Goal: Book appointment/travel/reservation

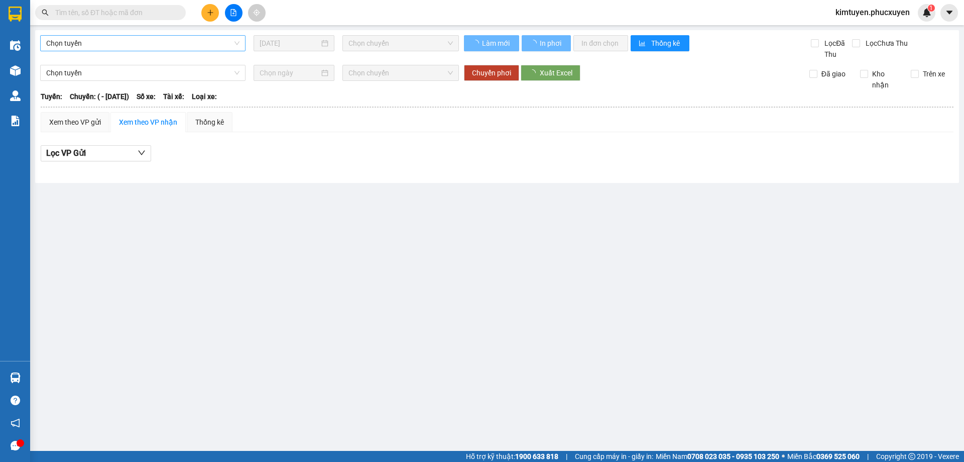
click at [115, 46] on span "Chọn tuyến" at bounding box center [142, 43] width 193 height 15
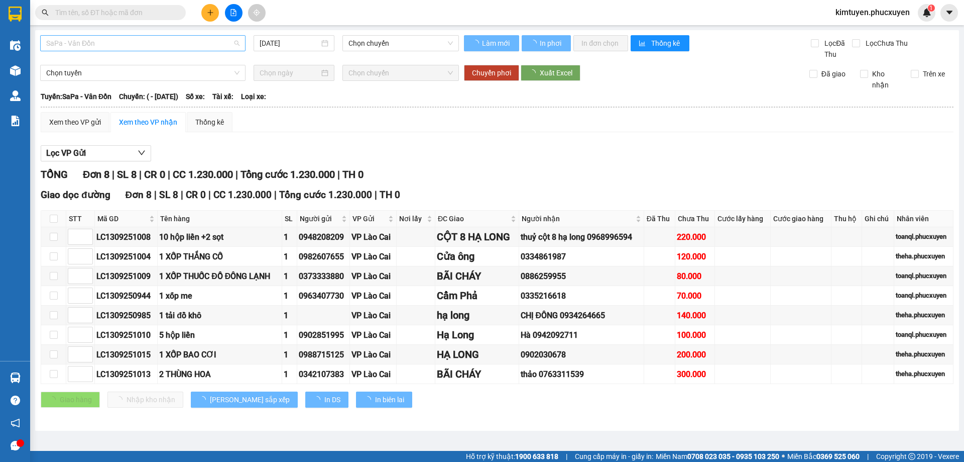
type input "[DATE]"
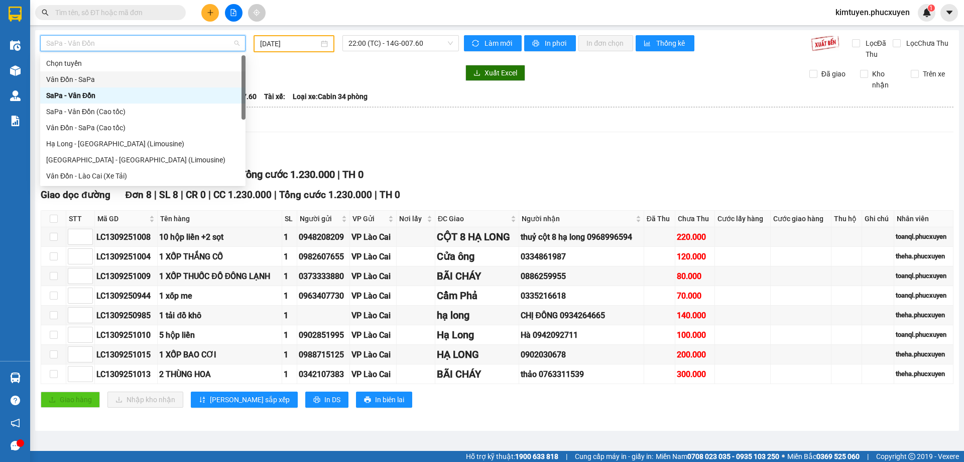
click at [111, 77] on div "Vân Đồn - SaPa" at bounding box center [142, 79] width 193 height 11
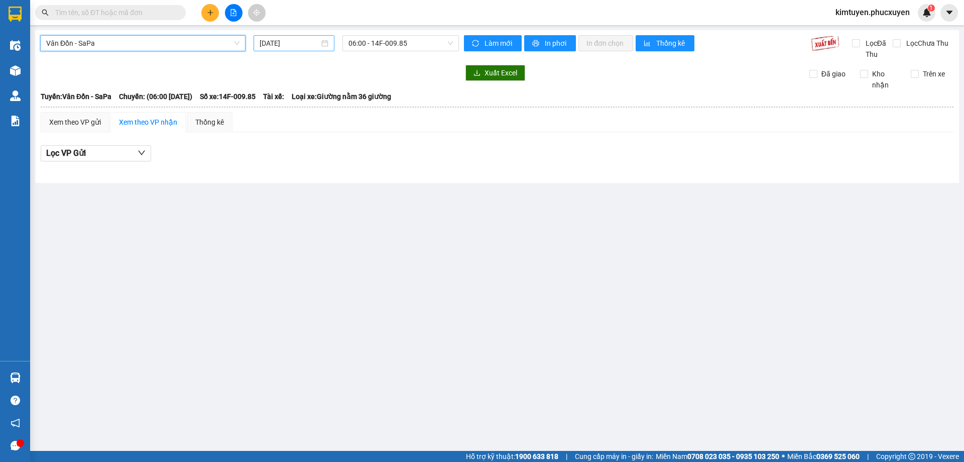
click at [325, 42] on div "[DATE]" at bounding box center [294, 43] width 69 height 11
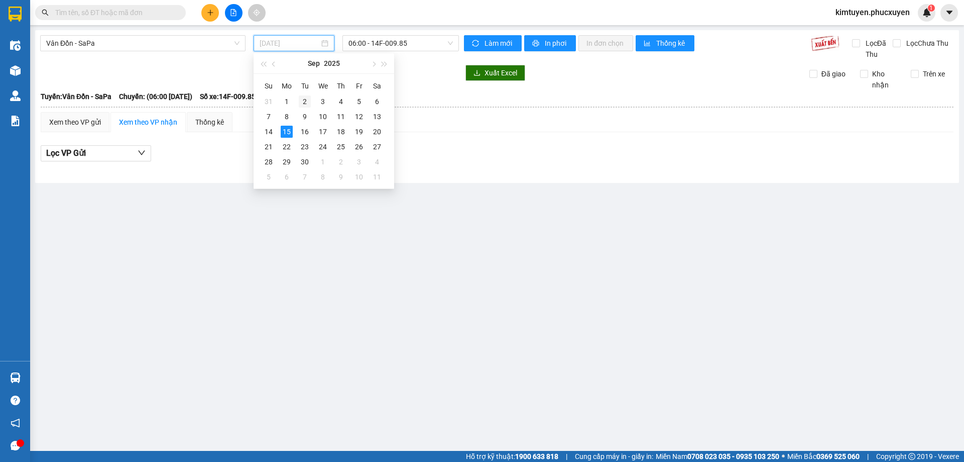
click at [303, 98] on div "2" at bounding box center [305, 101] width 12 height 12
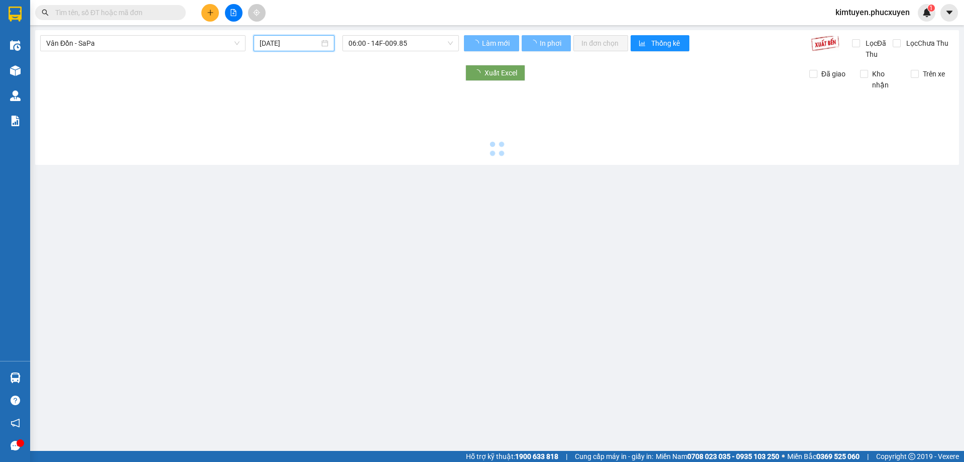
type input "[DATE]"
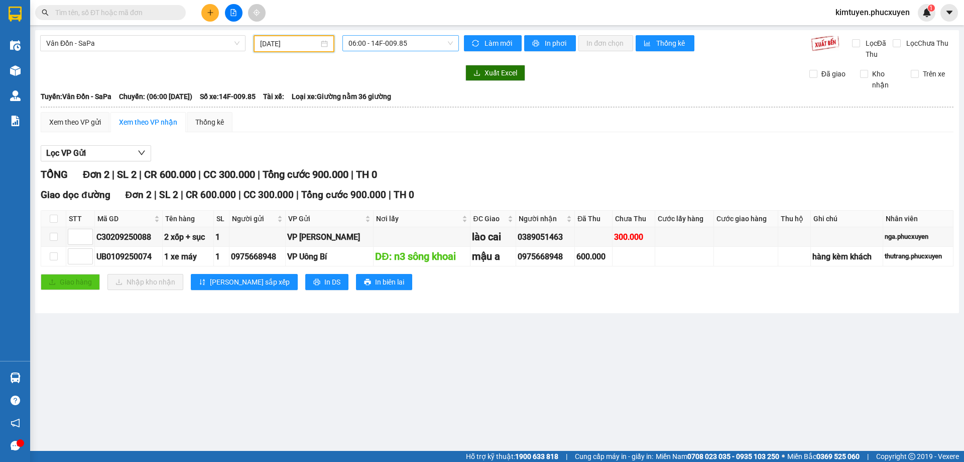
click at [410, 45] on span "06:00 - 14F-009.85" at bounding box center [401, 43] width 104 height 15
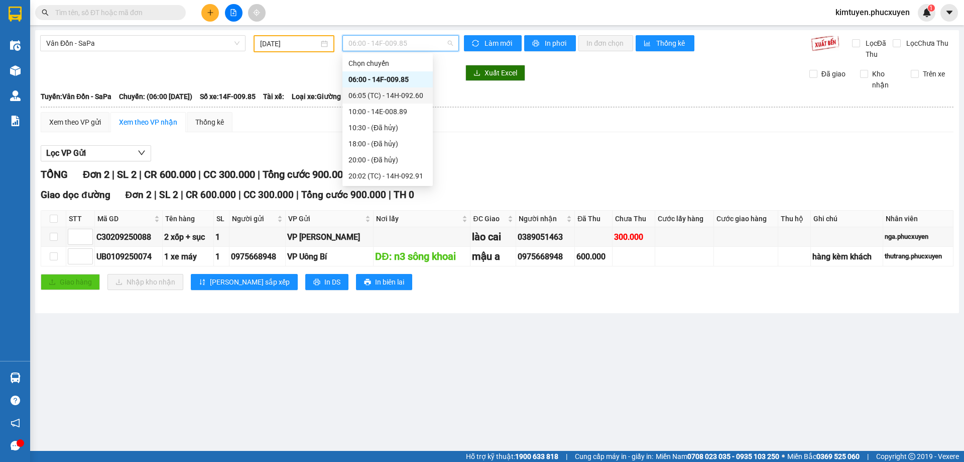
click at [387, 89] on div "06:05 (TC) - 14H-092.60" at bounding box center [387, 95] width 90 height 16
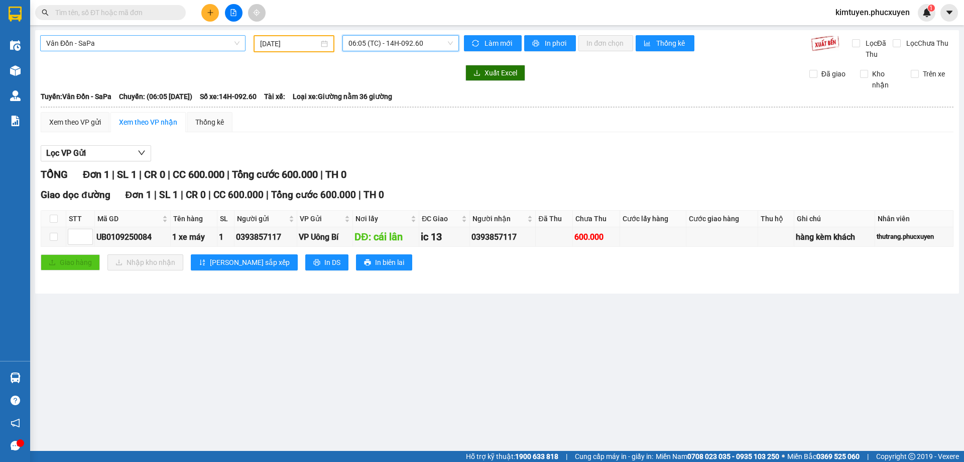
click at [98, 46] on span "Vân Đồn - SaPa" at bounding box center [142, 43] width 193 height 15
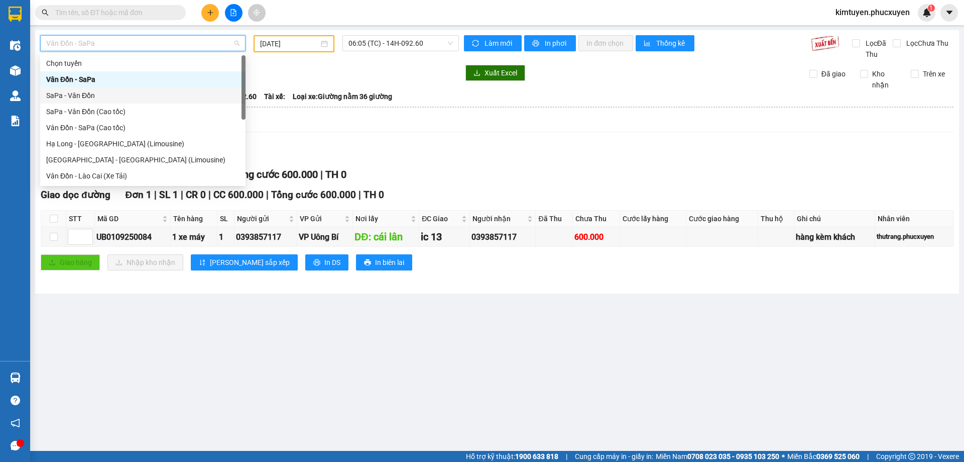
click at [88, 88] on div "SaPa - Vân Đồn" at bounding box center [142, 95] width 205 height 16
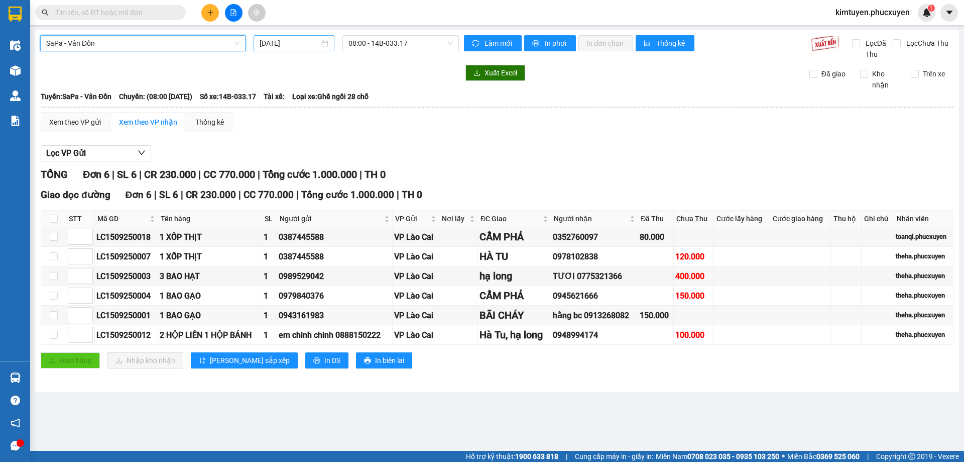
click at [326, 42] on div "[DATE]" at bounding box center [294, 43] width 69 height 11
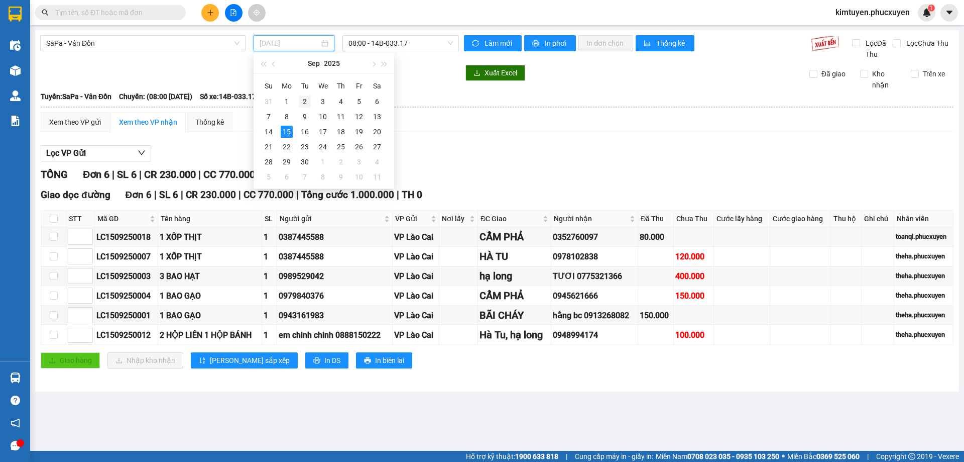
click at [308, 102] on div "2" at bounding box center [305, 101] width 12 height 12
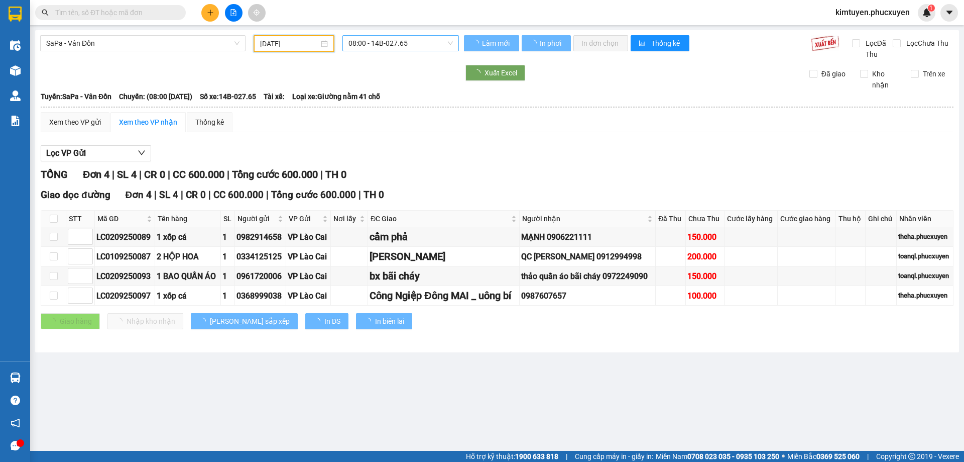
click at [416, 45] on span "08:00 - 14B-027.65" at bounding box center [401, 43] width 104 height 15
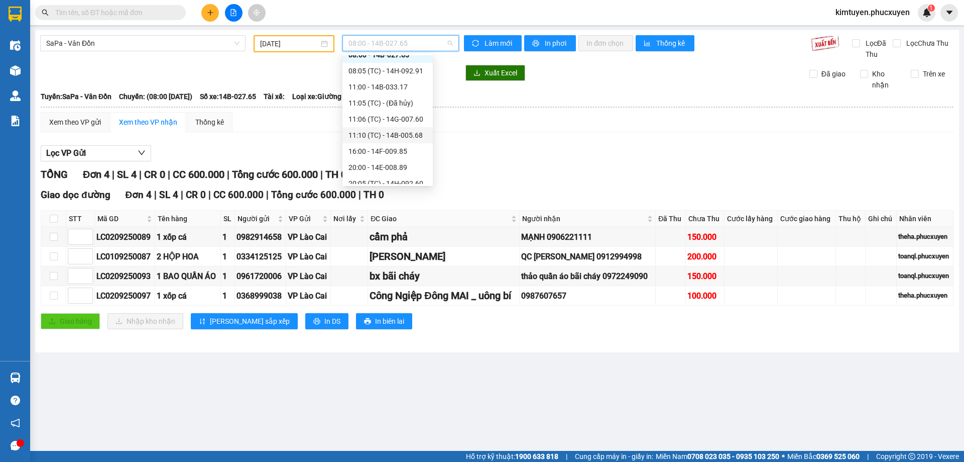
scroll to position [48, 0]
click at [409, 152] on div "20:05 (TC) - 14H-092.60" at bounding box center [387, 160] width 90 height 16
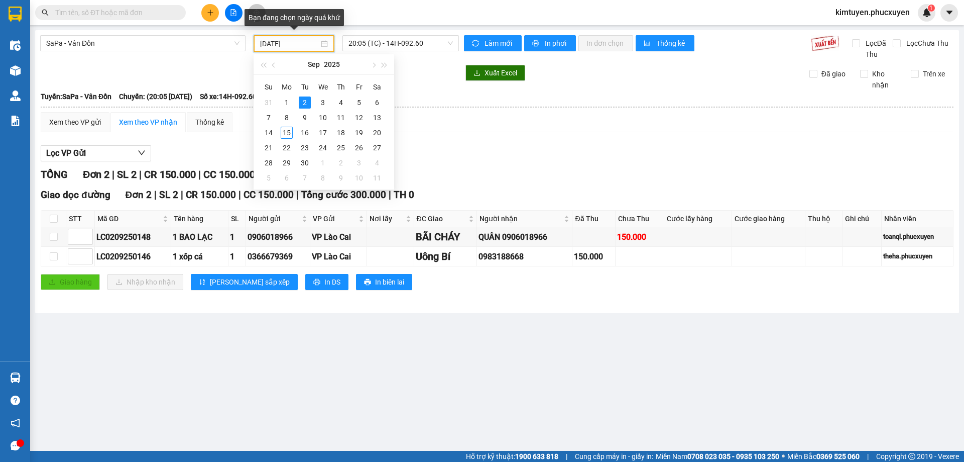
click at [293, 42] on input "[DATE]" at bounding box center [289, 43] width 59 height 11
click at [325, 103] on div "3" at bounding box center [323, 102] width 12 height 12
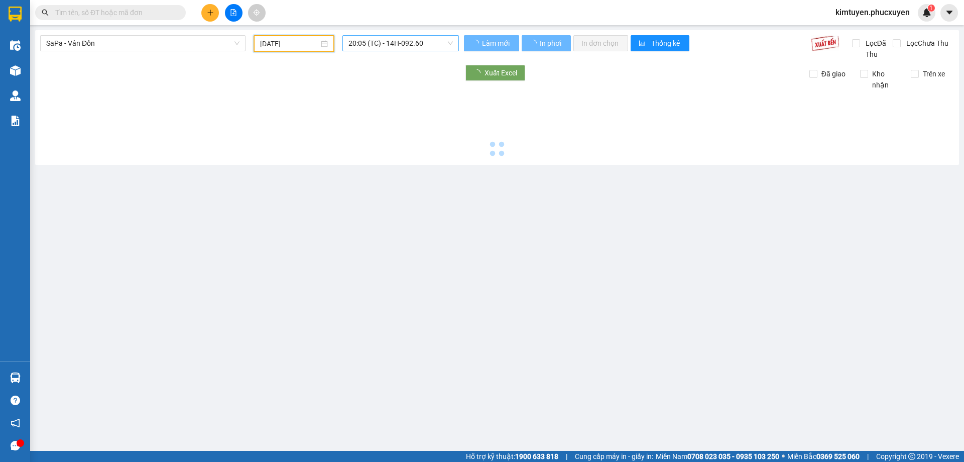
type input "[DATE]"
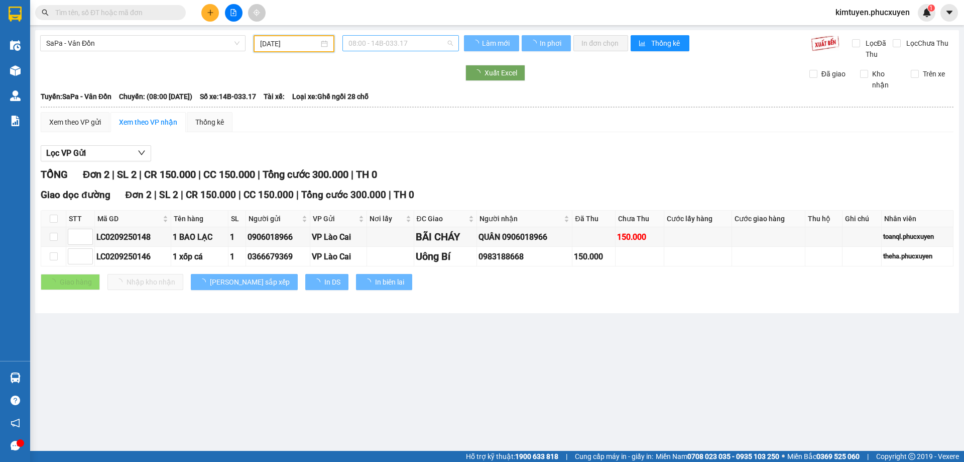
click at [418, 46] on span "08:00 - 14B-033.17" at bounding box center [401, 43] width 104 height 15
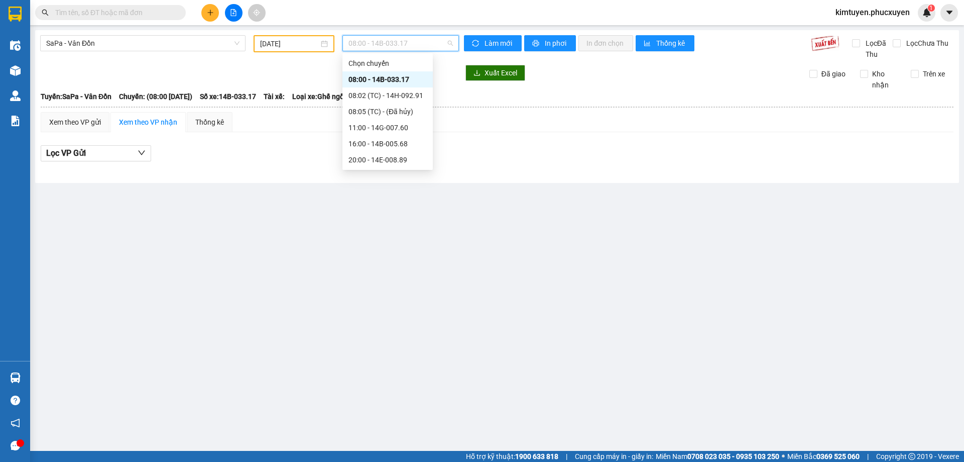
click at [407, 75] on div "08:00 - 14B-033.17" at bounding box center [388, 79] width 78 height 11
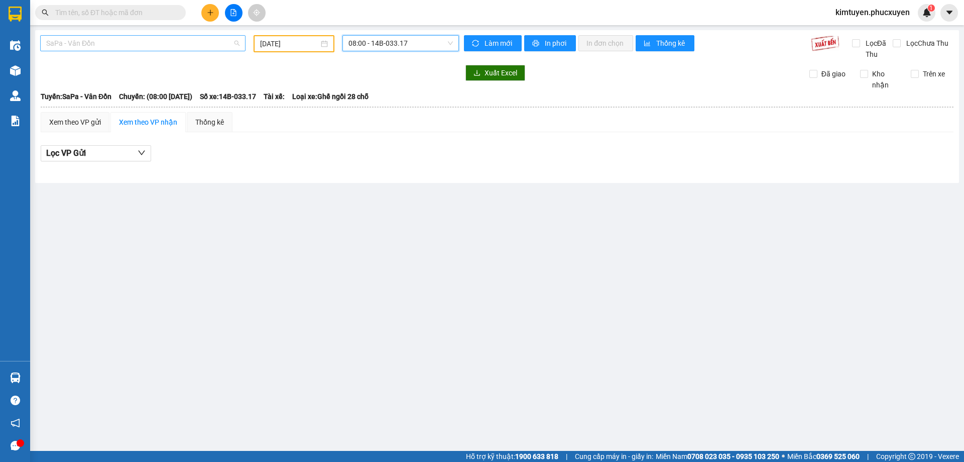
click at [108, 44] on span "SaPa - Vân Đồn" at bounding box center [142, 43] width 193 height 15
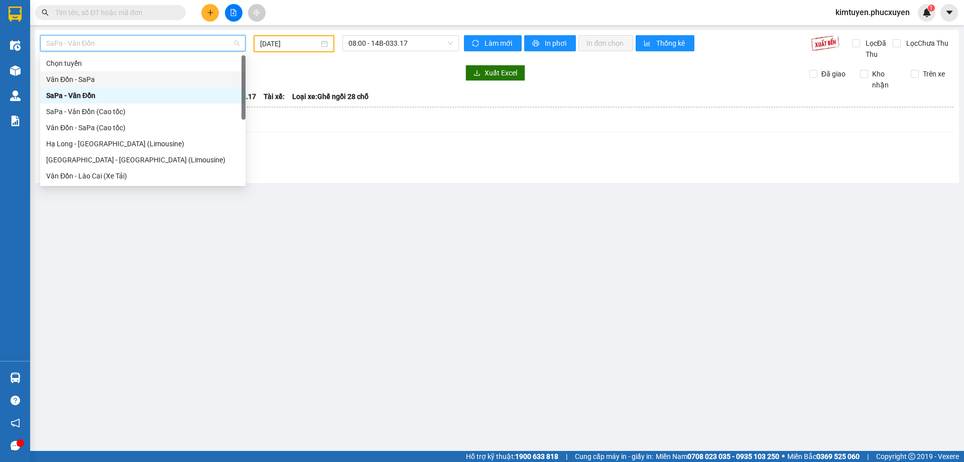
click at [101, 81] on div "Vân Đồn - SaPa" at bounding box center [142, 79] width 193 height 11
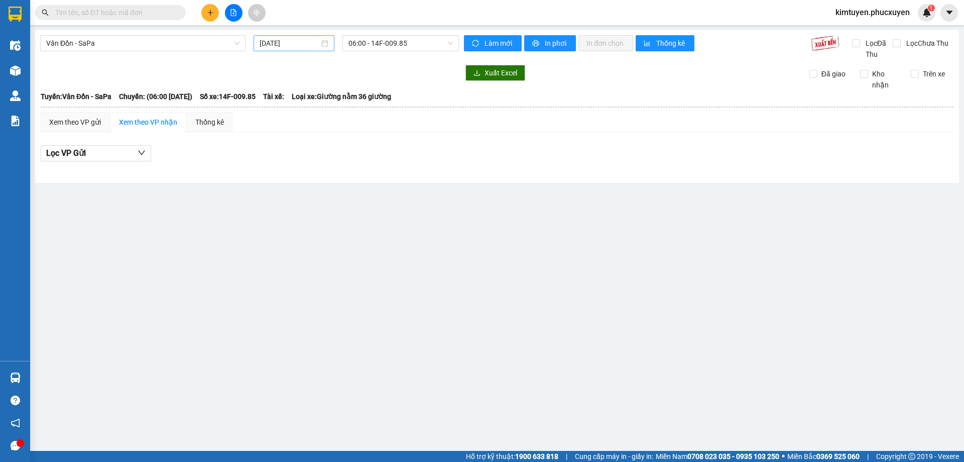
click at [325, 44] on div "[DATE]" at bounding box center [294, 43] width 69 height 11
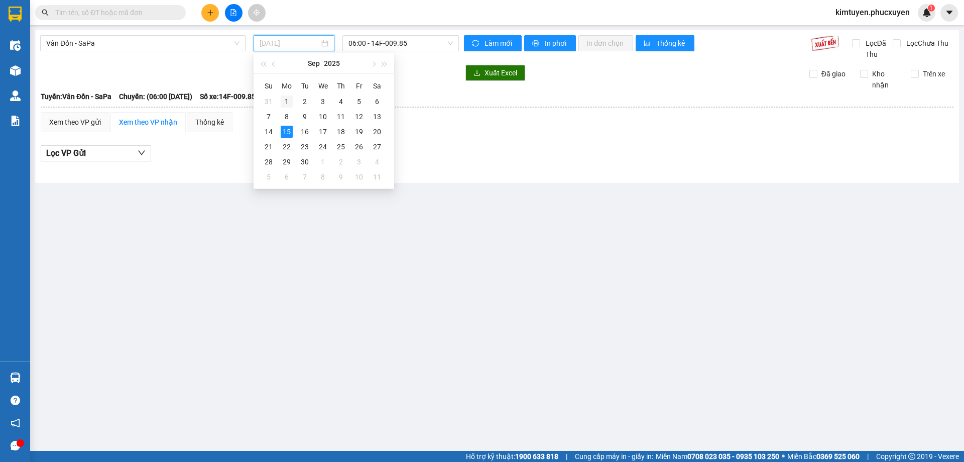
click at [286, 100] on div "1" at bounding box center [287, 101] width 12 height 12
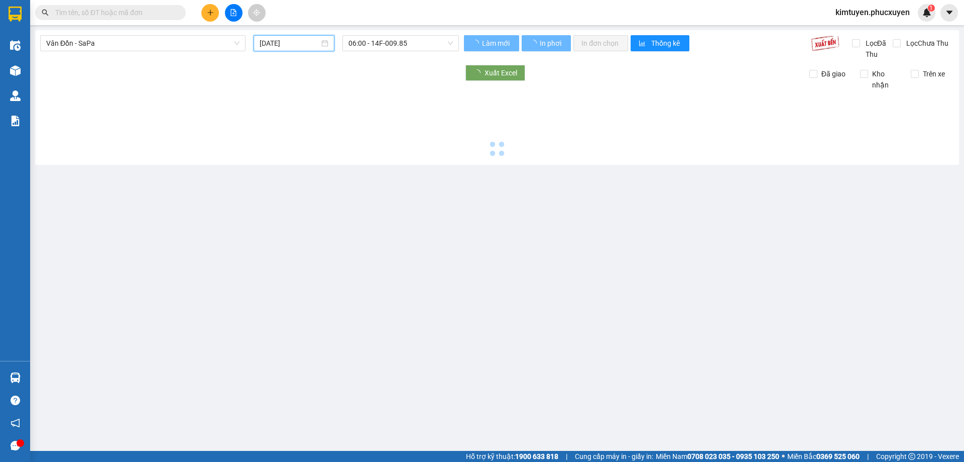
type input "[DATE]"
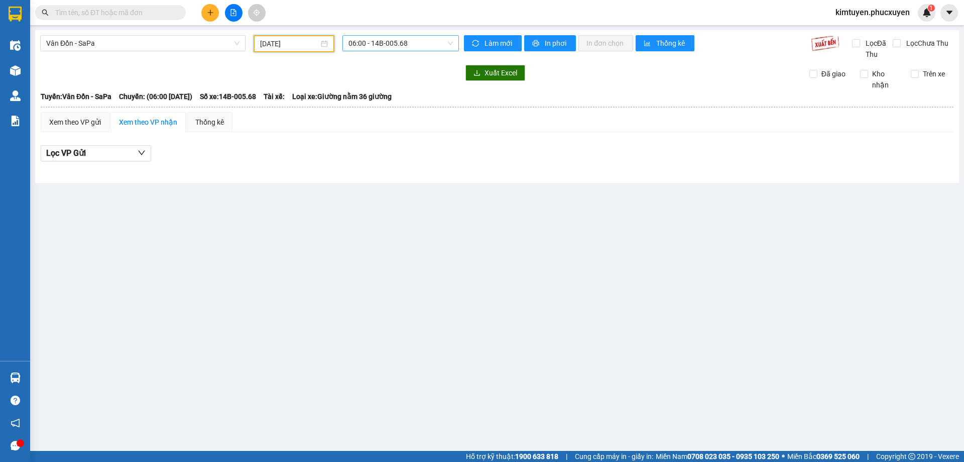
click at [406, 44] on span "06:00 - 14B-005.68" at bounding box center [401, 43] width 104 height 15
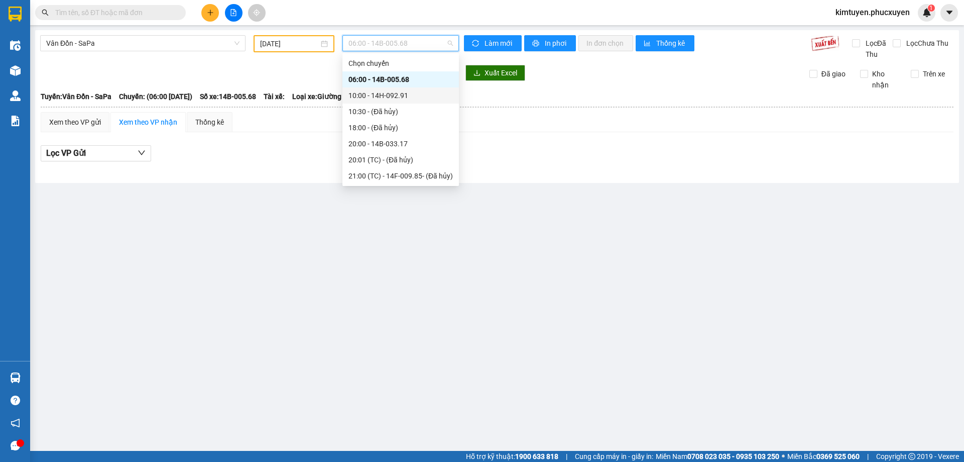
click at [399, 99] on div "10:00 - 14H-092.91" at bounding box center [401, 95] width 104 height 11
